Goal: Connect with others: Connect with others

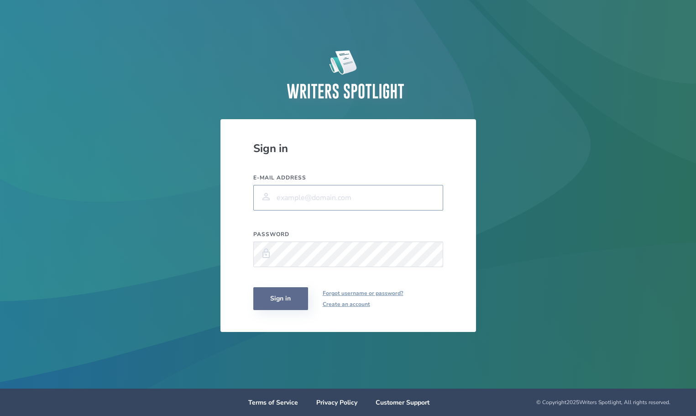
type input "[PERSON_NAME][EMAIL_ADDRESS][PERSON_NAME][PERSON_NAME][DOMAIN_NAME]"
click at [296, 300] on button "Sign in" at bounding box center [280, 298] width 55 height 23
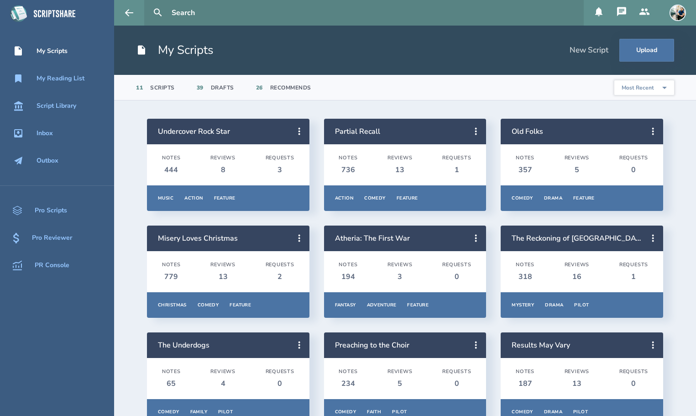
click at [200, 14] on input "text" at bounding box center [374, 13] width 412 height 26
type input "[PERSON_NAME]"
click at [148, 3] on button at bounding box center [158, 13] width 20 height 20
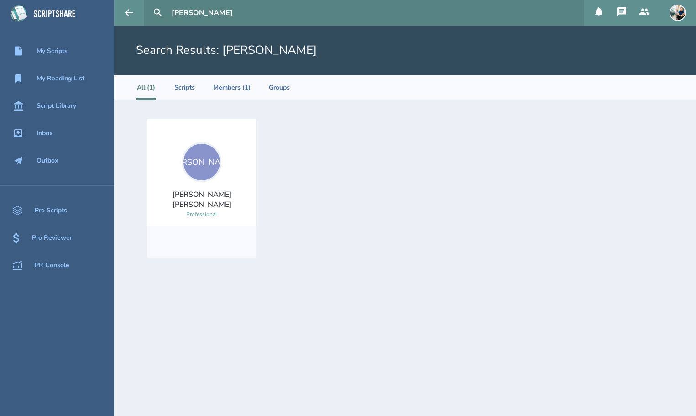
click at [205, 166] on div "[PERSON_NAME]" at bounding box center [202, 162] width 40 height 40
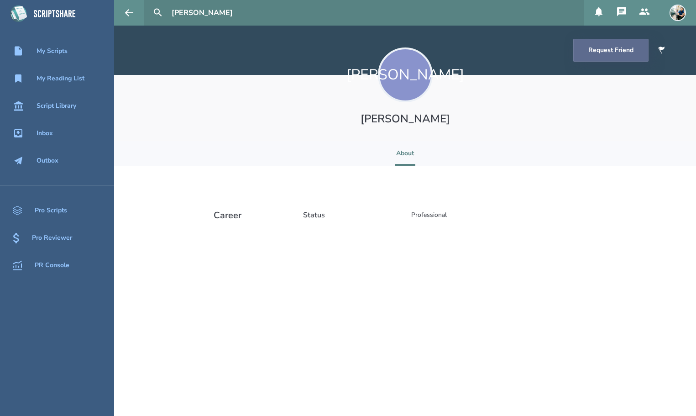
click at [591, 51] on button "Request Friend" at bounding box center [611, 50] width 75 height 23
click at [680, 13] on img at bounding box center [678, 13] width 16 height 16
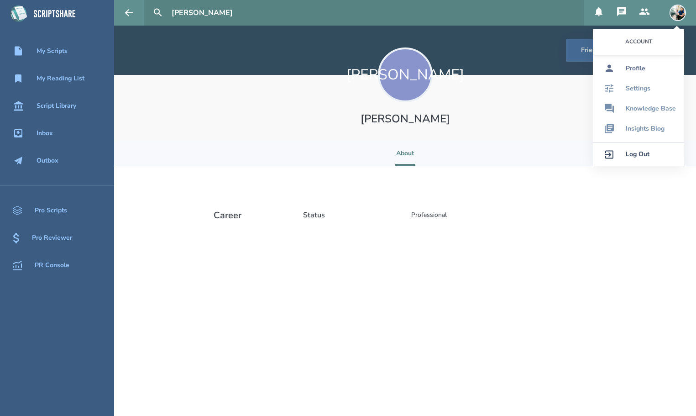
click at [646, 69] on link "Profile" at bounding box center [638, 68] width 91 height 20
